Goal: Information Seeking & Learning: Find contact information

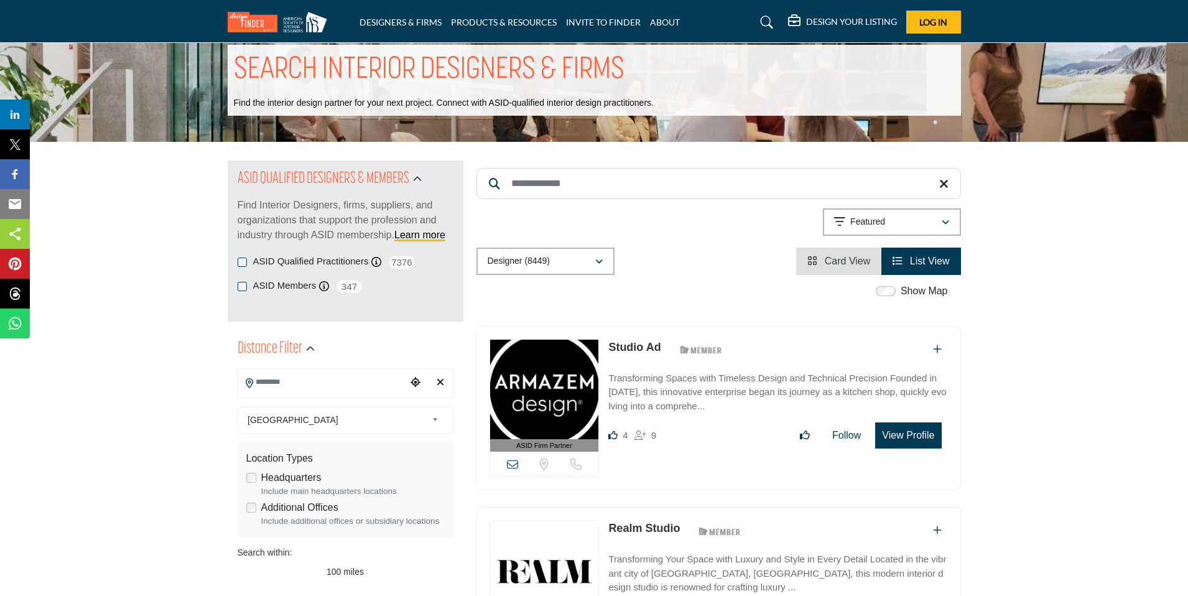
scroll to position [27, 0]
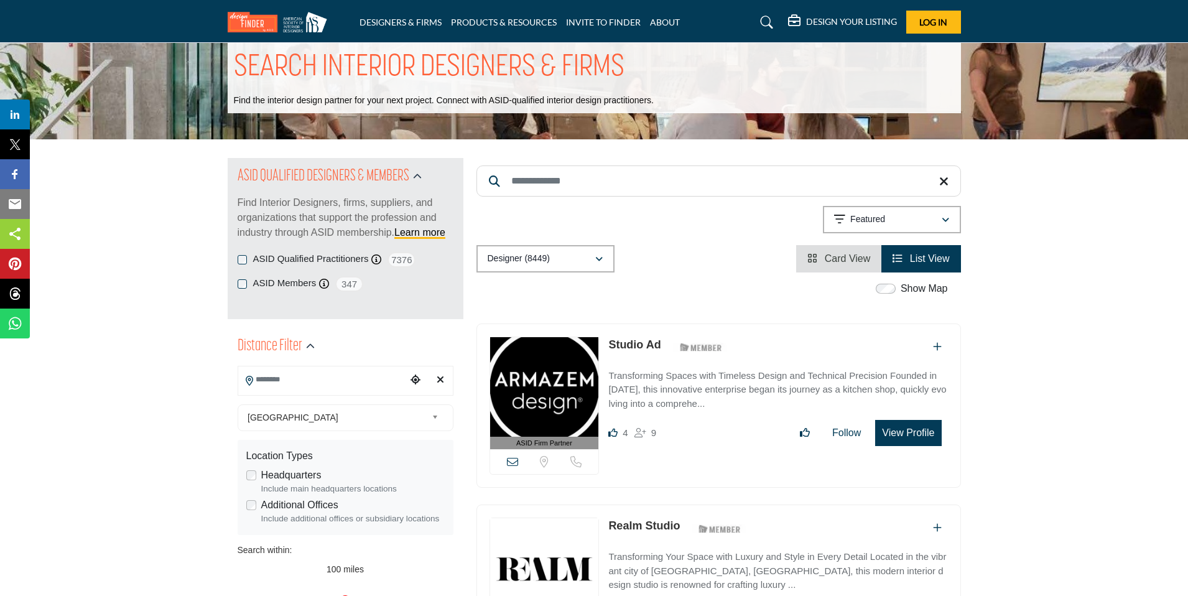
click at [285, 379] on input "Search Location" at bounding box center [322, 380] width 168 height 24
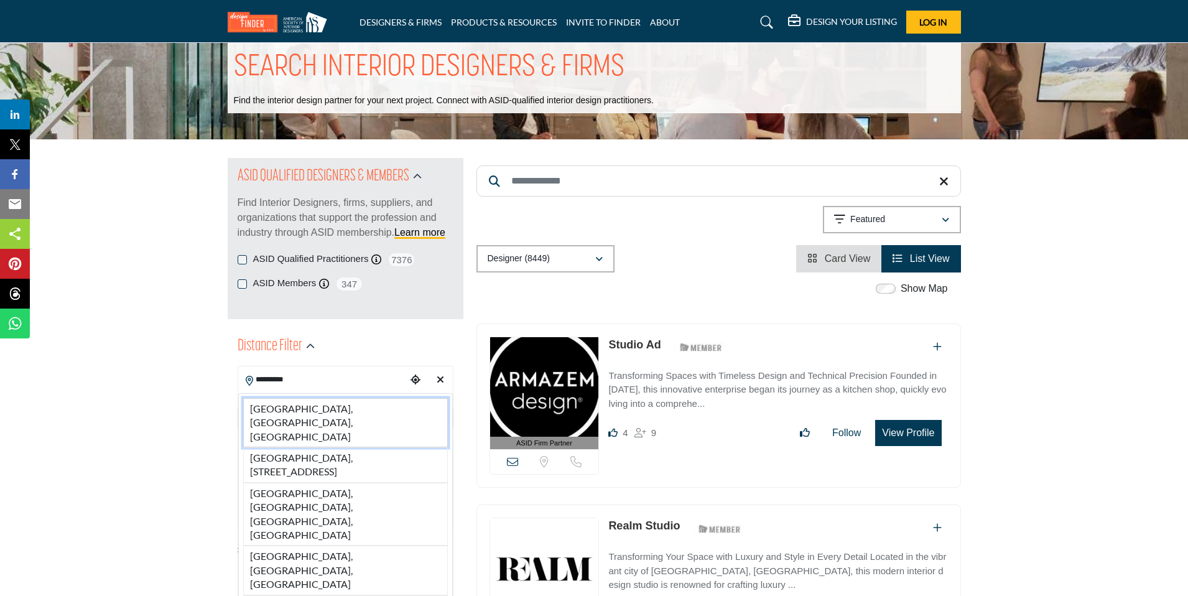
click at [291, 411] on li "[GEOGRAPHIC_DATA], [GEOGRAPHIC_DATA], [GEOGRAPHIC_DATA]" at bounding box center [345, 422] width 205 height 49
type input "**********"
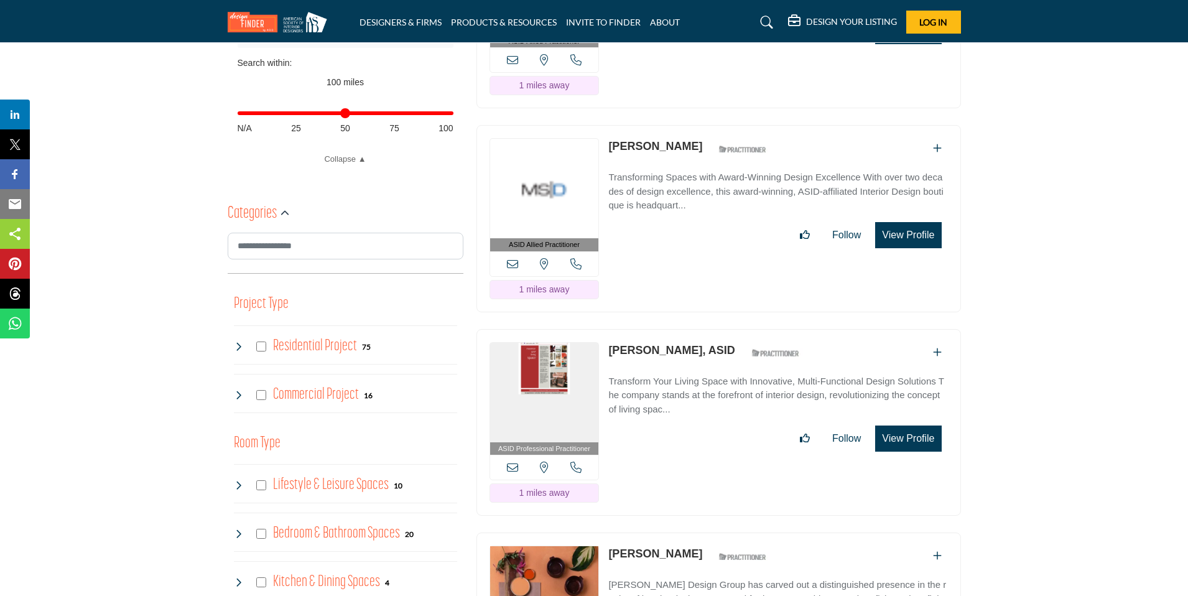
scroll to position [521, 0]
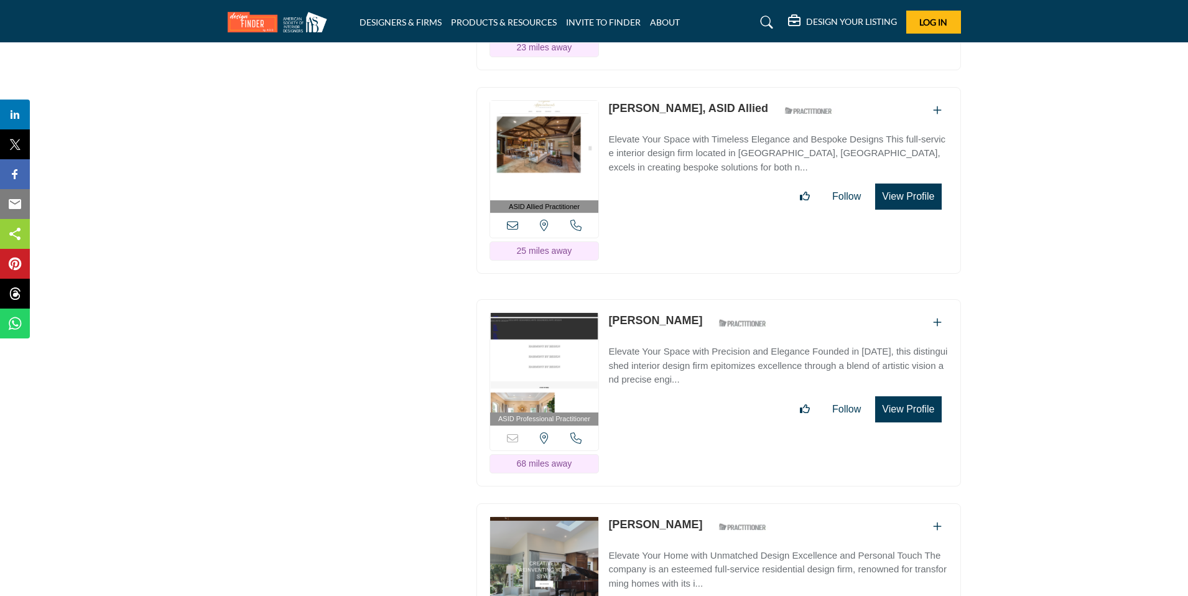
scroll to position [4477, 0]
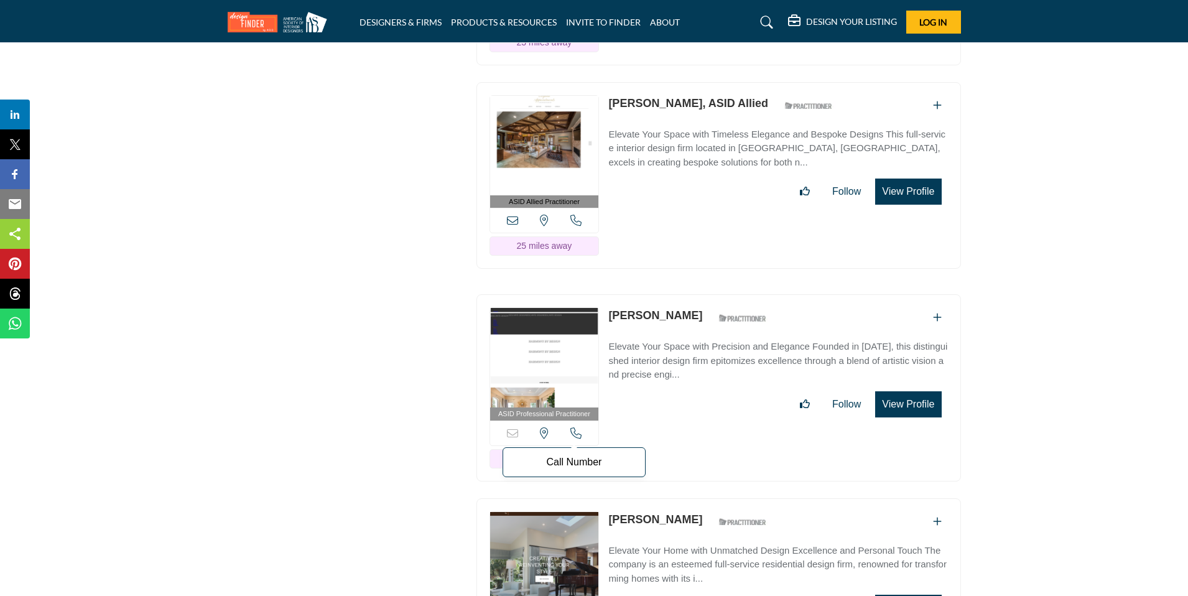
click at [577, 427] on icon at bounding box center [575, 432] width 11 height 11
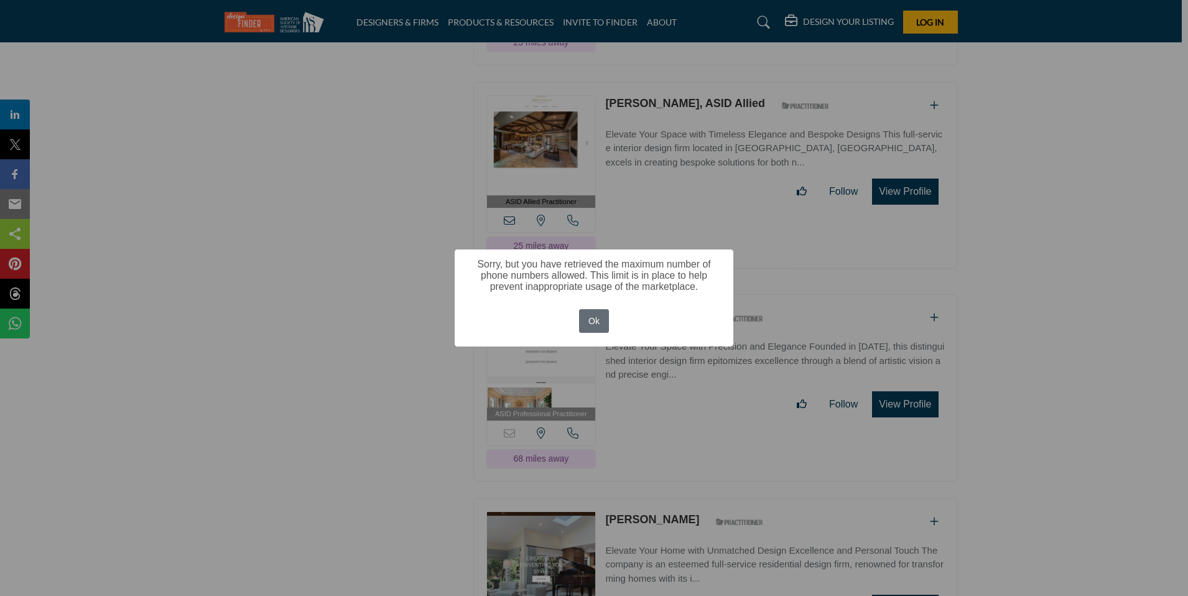
click at [595, 318] on button "Ok" at bounding box center [594, 321] width 30 height 24
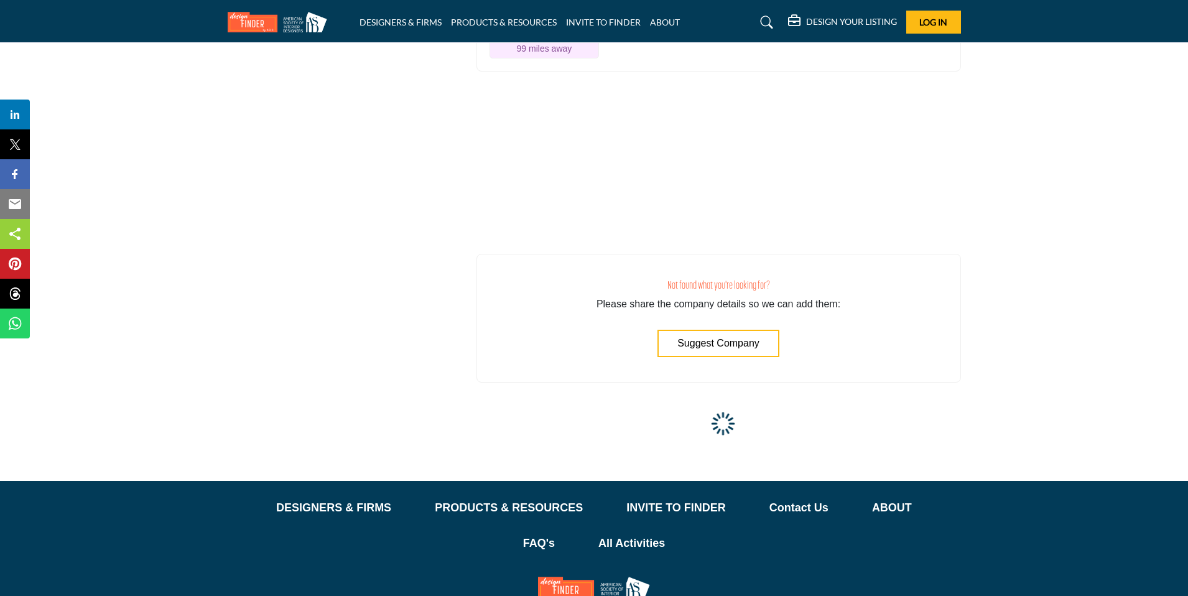
scroll to position [11165, 0]
